Goal: Transaction & Acquisition: Subscribe to service/newsletter

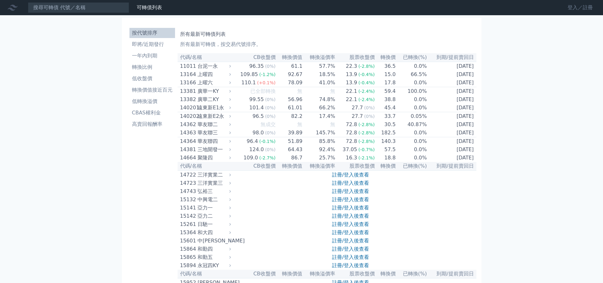
click at [589, 8] on link "登入／註冊" at bounding box center [580, 8] width 35 height 10
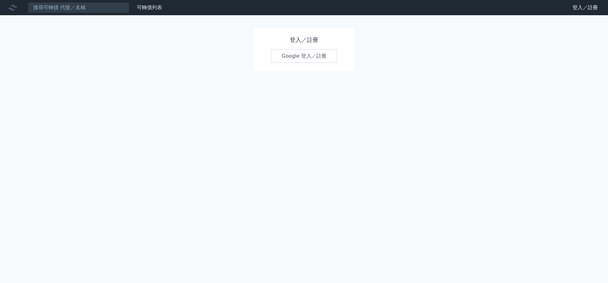
click at [314, 53] on link "Google 登入／註冊" at bounding box center [304, 55] width 66 height 13
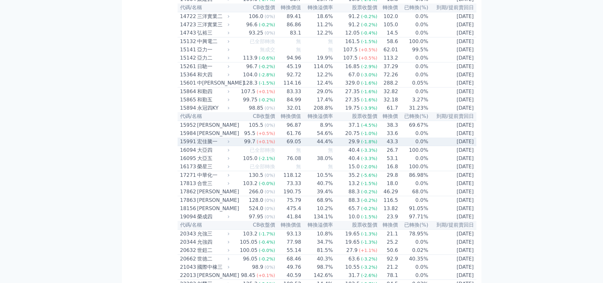
scroll to position [995, 0]
